Goal: Communication & Community: Answer question/provide support

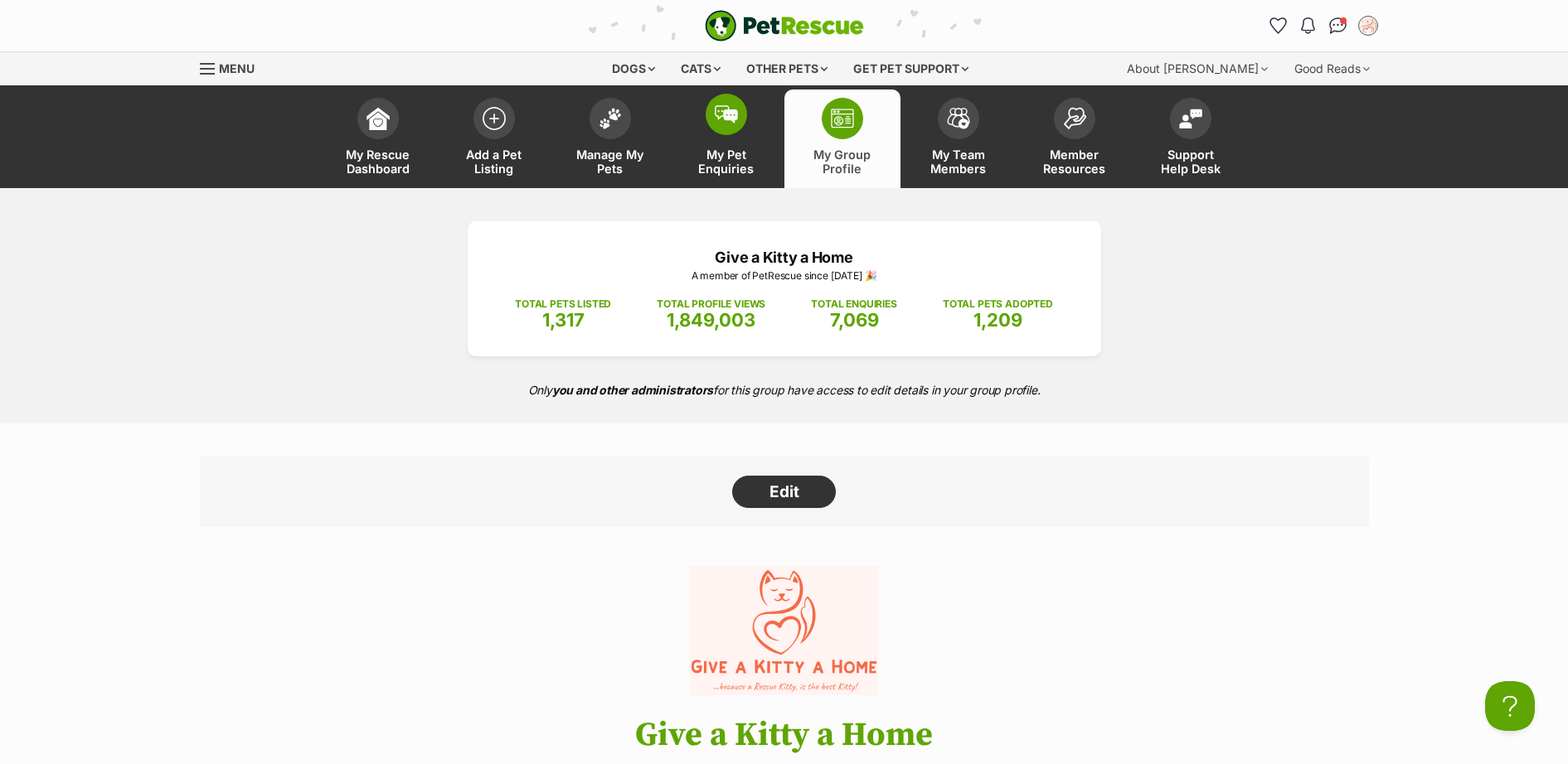
click at [715, 120] on img at bounding box center [726, 114] width 23 height 18
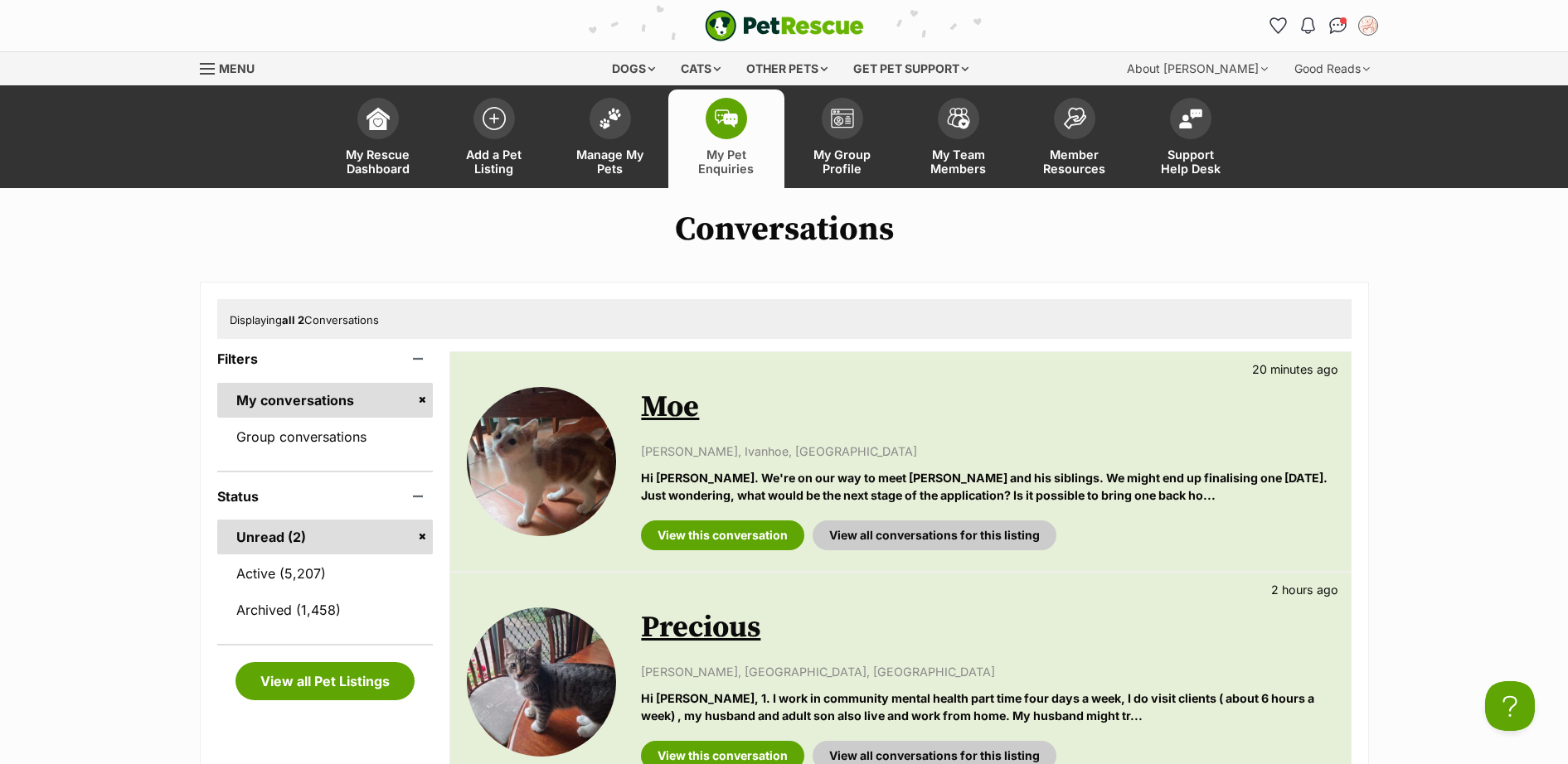
scroll to position [241, 0]
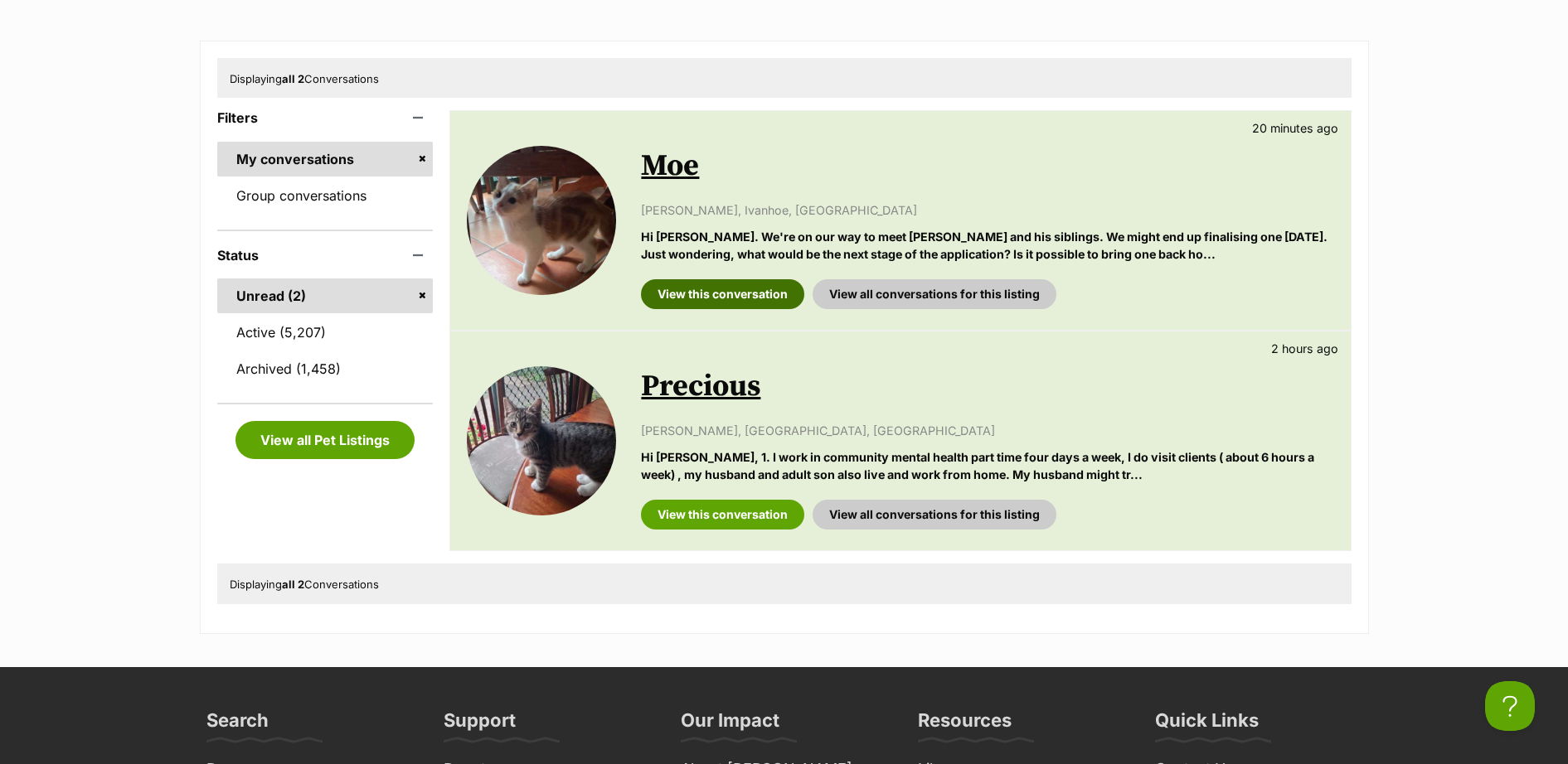
click at [710, 300] on link "View this conversation" at bounding box center [723, 295] width 164 height 30
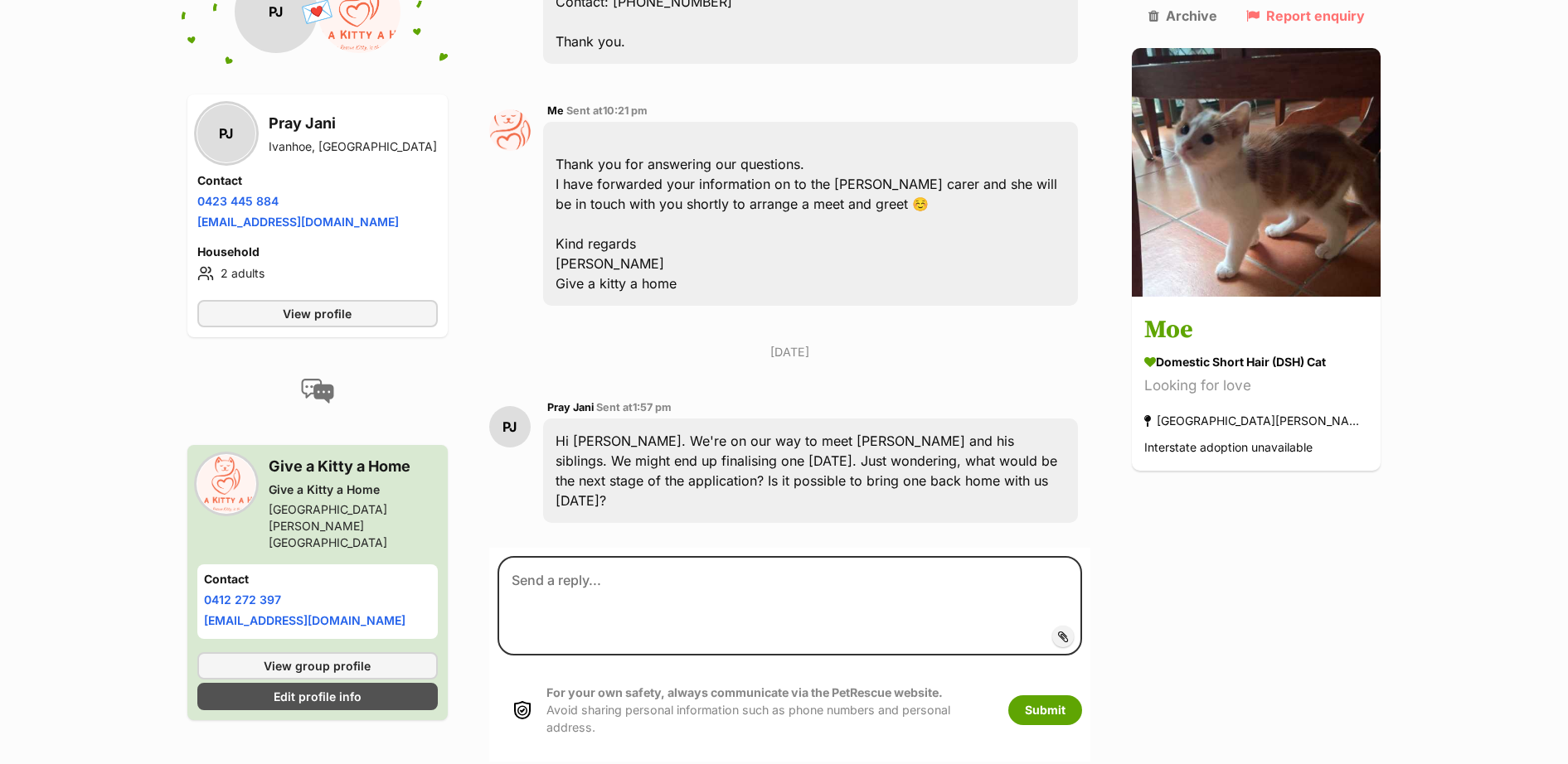
scroll to position [2073, 0]
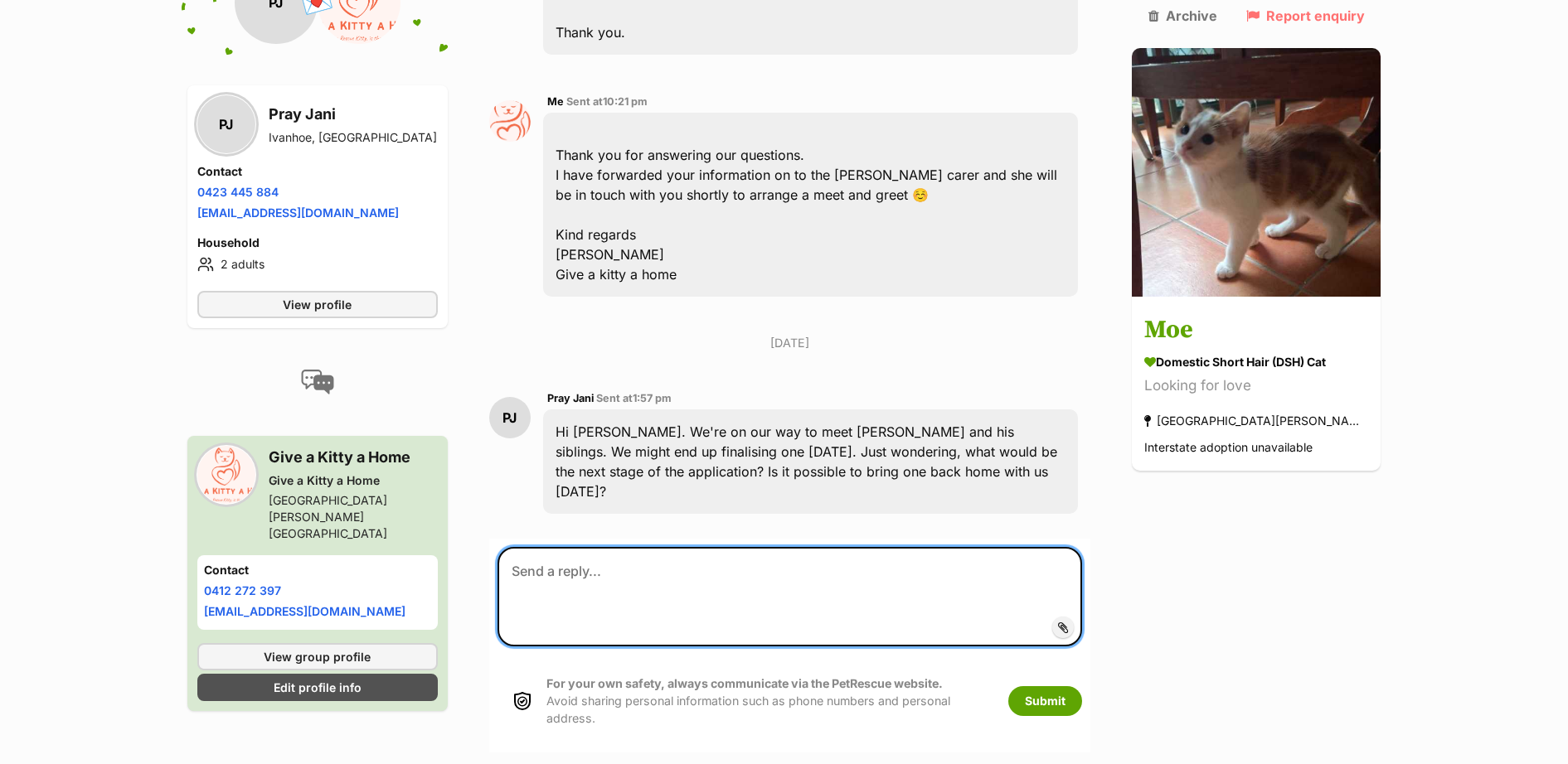
click at [706, 547] on textarea at bounding box center [791, 596] width 586 height 99
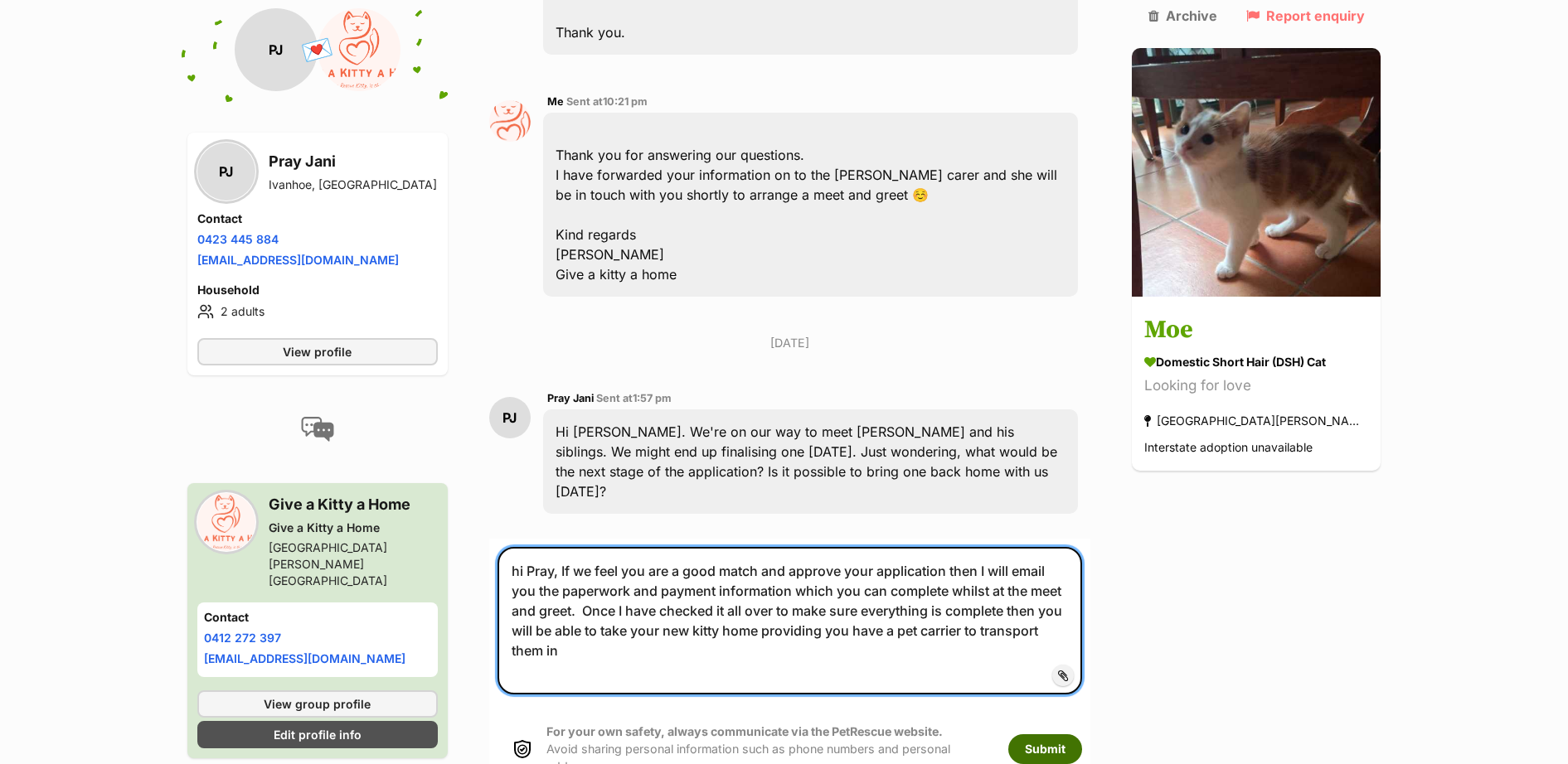
type textarea "hi Pray, If we feel you are a good match and approve your application then I wi…"
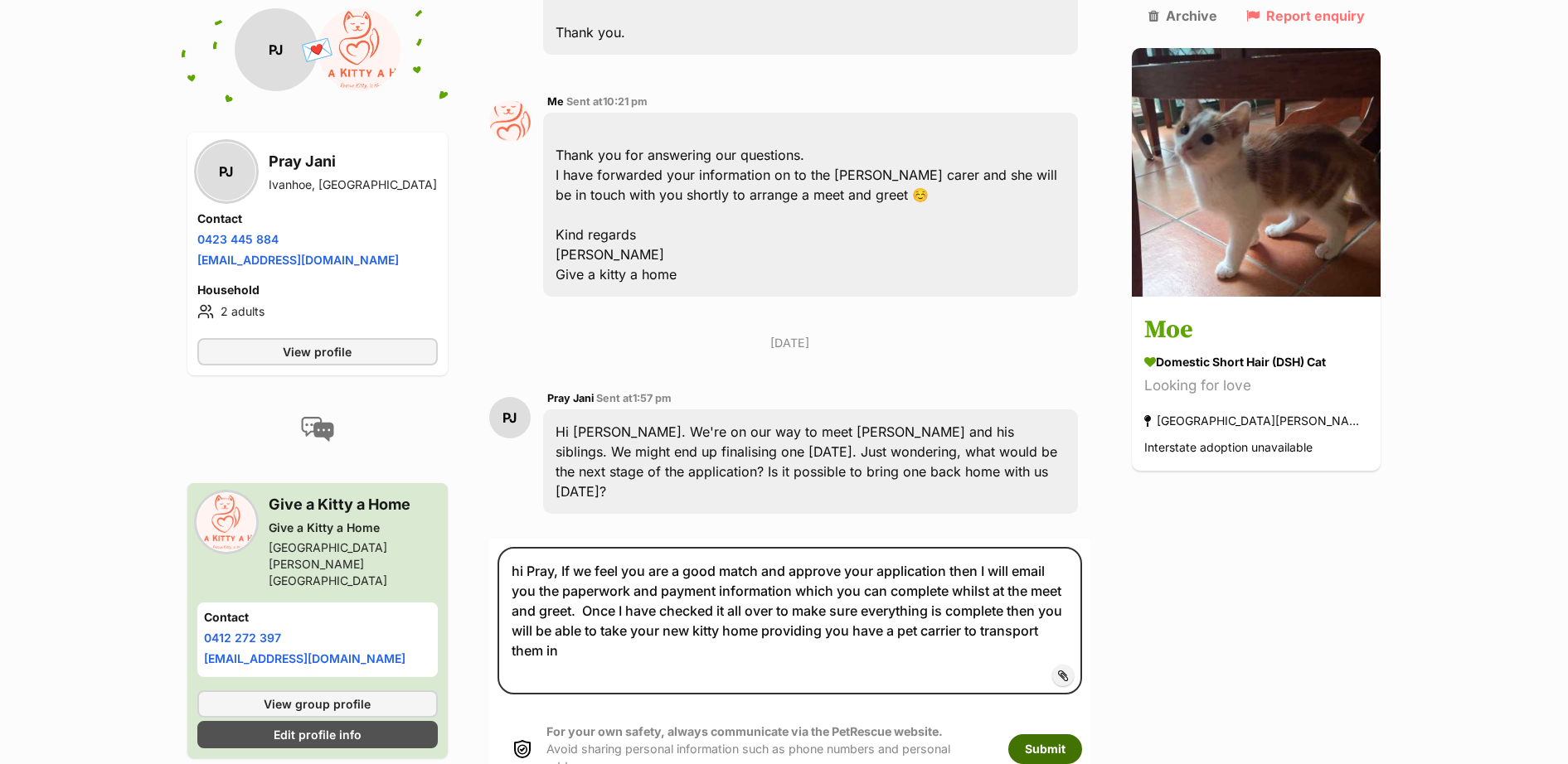
click at [1082, 734] on button "Submit" at bounding box center [1045, 749] width 74 height 30
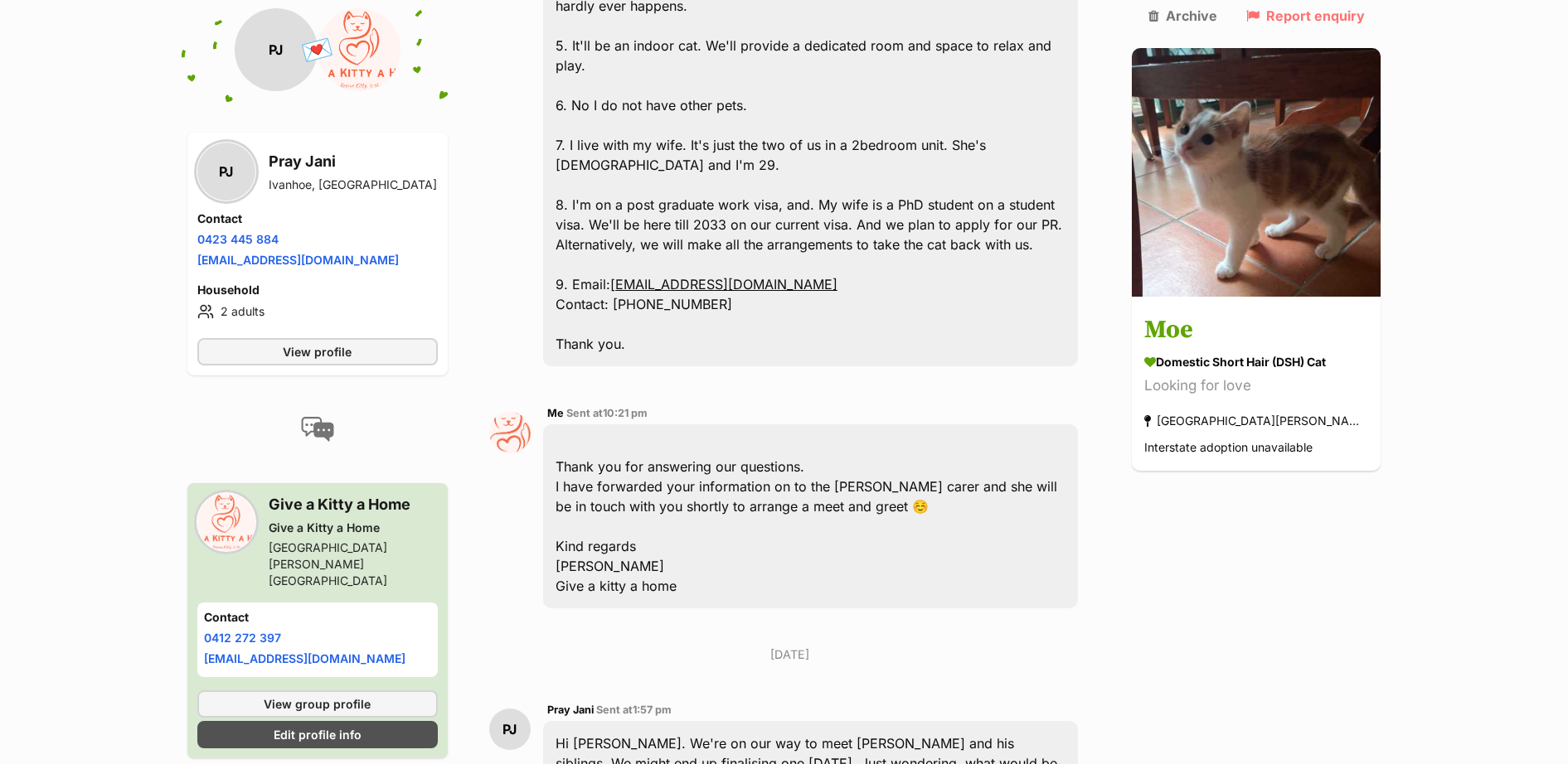
scroll to position [2245, 0]
